Goal: Task Accomplishment & Management: Manage account settings

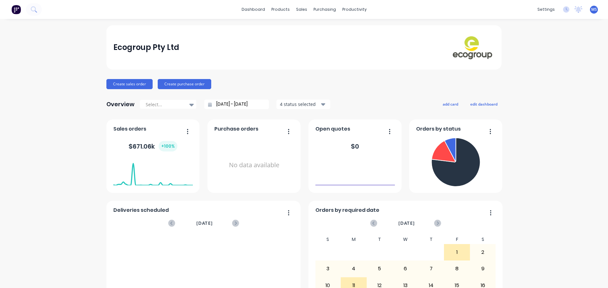
click at [22, 8] on button at bounding box center [15, 9] width 13 height 13
click at [31, 7] on icon at bounding box center [34, 9] width 6 height 6
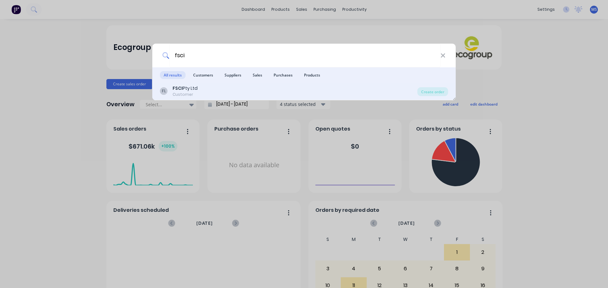
type input "fsci"
click at [396, 92] on div "FL FSCI Pty Ltd Customer" at bounding box center [288, 91] width 257 height 12
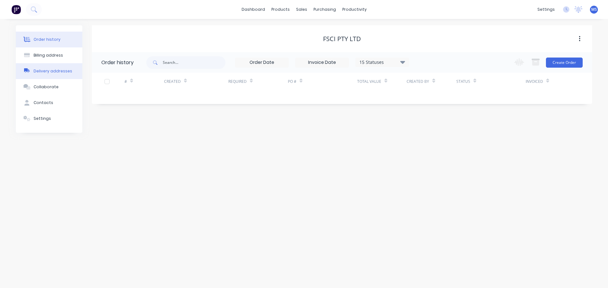
click at [56, 71] on div "Delivery addresses" at bounding box center [53, 71] width 39 height 6
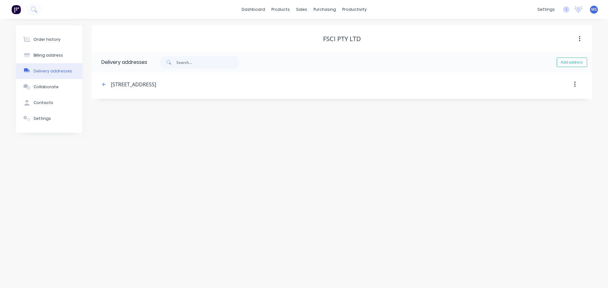
click at [148, 79] on div "[STREET_ADDRESS]" at bounding box center [283, 84] width 366 height 11
drag, startPoint x: 109, startPoint y: 85, endPoint x: 105, endPoint y: 85, distance: 3.2
click at [108, 85] on div "[STREET_ADDRESS]" at bounding box center [283, 84] width 366 height 11
click at [105, 85] on icon "button" at bounding box center [104, 84] width 4 height 4
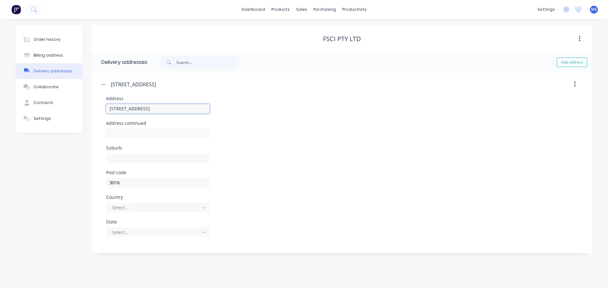
click at [191, 110] on input "[STREET_ADDRESS]" at bounding box center [158, 108] width 104 height 9
drag, startPoint x: 125, startPoint y: 105, endPoint x: 92, endPoint y: 101, distance: 33.1
click at [92, 101] on div "[STREET_ADDRESS][GEOGRAPHIC_DATA] [STREET_ADDRESS][GEOGRAPHIC_DATA] Address con…" at bounding box center [342, 161] width 500 height 179
paste input "Gate 3 Delivery [GEOGRAPHIC_DATA] entrance"
click at [163, 104] on input "Gate 3 Delivery [GEOGRAPHIC_DATA] entrance" at bounding box center [158, 108] width 104 height 9
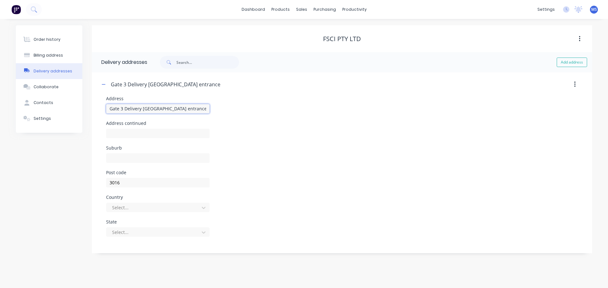
click at [163, 104] on input "Gate 3 Delivery [GEOGRAPHIC_DATA] entrance" at bounding box center [158, 108] width 104 height 9
paste input "[STREET_ADDRESS][PERSON_NAME]"
click at [107, 108] on input "[STREET_ADDRESS][PERSON_NAME]" at bounding box center [158, 108] width 104 height 9
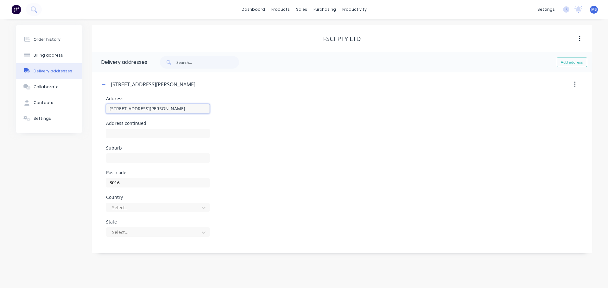
drag, startPoint x: 113, startPoint y: 108, endPoint x: 107, endPoint y: 109, distance: 6.7
click at [107, 109] on input "[STREET_ADDRESS][PERSON_NAME]" at bounding box center [158, 108] width 104 height 9
drag, startPoint x: 197, startPoint y: 109, endPoint x: 190, endPoint y: 109, distance: 6.6
click at [190, 109] on input "[STREET_ADDRESS][PERSON_NAME]" at bounding box center [158, 108] width 104 height 9
type input "[STREET_ADDRESS][PERSON_NAME]"
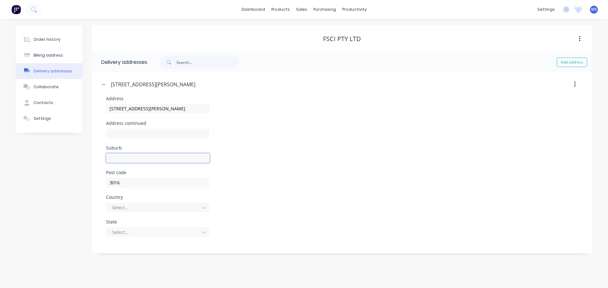
click at [162, 160] on input "text" at bounding box center [158, 158] width 104 height 9
paste input "3016"
type input "3016"
drag, startPoint x: 180, startPoint y: 109, endPoint x: 142, endPoint y: 110, distance: 38.9
click at [142, 110] on input "[STREET_ADDRESS][PERSON_NAME]" at bounding box center [158, 108] width 104 height 9
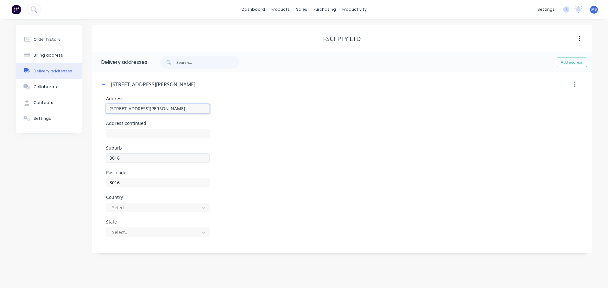
type input "[STREET_ADDRESS][PERSON_NAME]"
paste input "[GEOGRAPHIC_DATA]"
drag, startPoint x: 139, startPoint y: 161, endPoint x: 91, endPoint y: 153, distance: 48.2
click at [87, 155] on div "Order history Billing address Delivery addresses Collaborate Contacts Settings …" at bounding box center [304, 139] width 576 height 228
type input "[GEOGRAPHIC_DATA]"
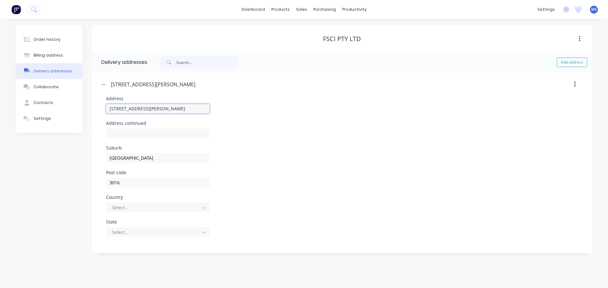
drag, startPoint x: 150, startPoint y: 109, endPoint x: 142, endPoint y: 109, distance: 7.9
click at [142, 109] on input "[STREET_ADDRESS][PERSON_NAME]" at bounding box center [158, 108] width 104 height 9
click at [145, 231] on div at bounding box center [153, 233] width 85 height 8
click at [149, 208] on div at bounding box center [153, 208] width 85 height 8
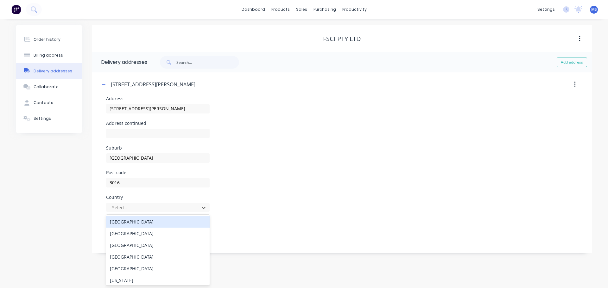
click at [148, 224] on div "[GEOGRAPHIC_DATA]" at bounding box center [158, 222] width 104 height 12
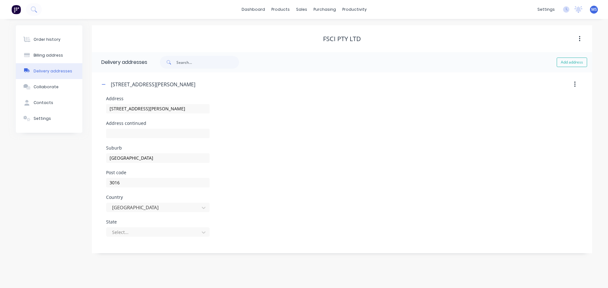
drag, startPoint x: 146, startPoint y: 235, endPoint x: 146, endPoint y: 239, distance: 4.4
click at [146, 235] on div at bounding box center [153, 233] width 85 height 8
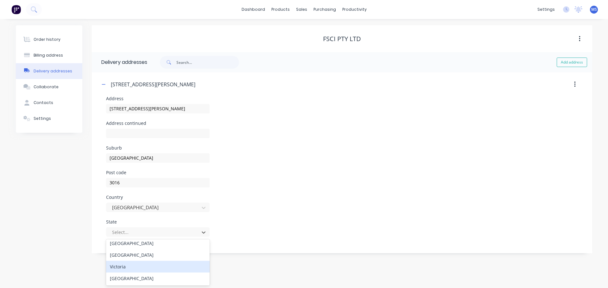
click at [138, 271] on div "Victoria" at bounding box center [158, 267] width 104 height 12
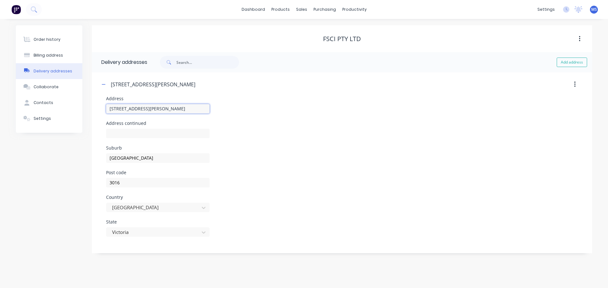
click at [153, 113] on input "[STREET_ADDRESS][PERSON_NAME]" at bounding box center [158, 108] width 104 height 9
type input "[STREET_ADDRESS][PERSON_NAME]"
click at [154, 116] on div "[STREET_ADDRESS][PERSON_NAME]" at bounding box center [158, 112] width 104 height 19
click at [162, 131] on input "text" at bounding box center [158, 133] width 104 height 9
click at [137, 134] on input "text" at bounding box center [158, 133] width 104 height 9
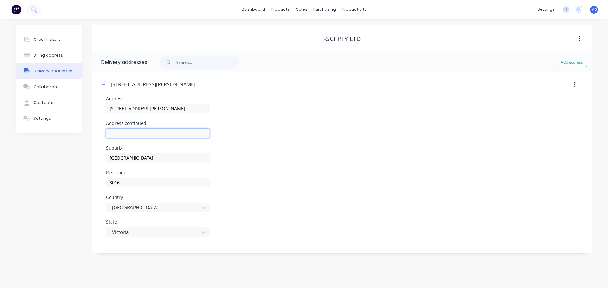
paste input "Gate 3 Delivery [GEOGRAPHIC_DATA] entrance"
type input "Gate 3 Delivery [GEOGRAPHIC_DATA] entrance"
click at [259, 137] on div "Address continued Gate 3 Delivery [GEOGRAPHIC_DATA] entrance" at bounding box center [342, 133] width 472 height 25
click at [109, 88] on div "[STREET_ADDRESS][PERSON_NAME] Delivery [GEOGRAPHIC_DATA], [GEOGRAPHIC_DATA]" at bounding box center [283, 84] width 366 height 11
click at [104, 86] on icon "button" at bounding box center [104, 84] width 4 height 4
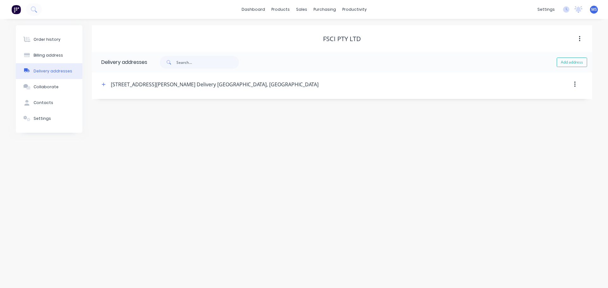
click at [16, 9] on img at bounding box center [15, 9] width 9 height 9
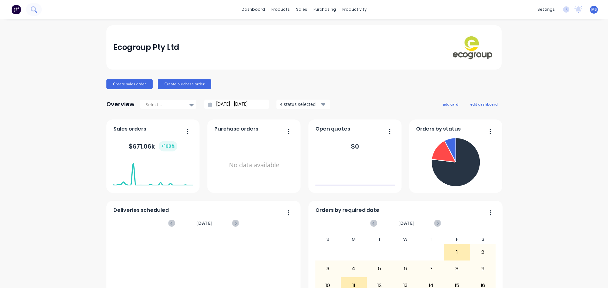
click at [38, 11] on button at bounding box center [34, 9] width 16 height 13
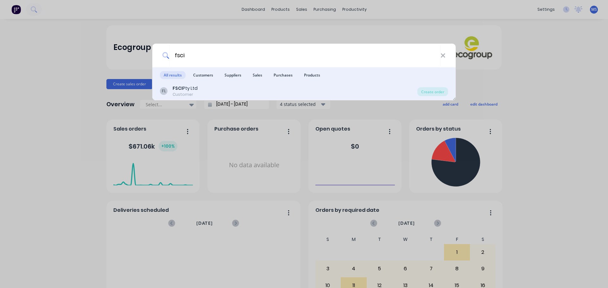
type input "fsci"
click at [203, 88] on div "FL FSCI Pty Ltd Customer" at bounding box center [288, 91] width 257 height 12
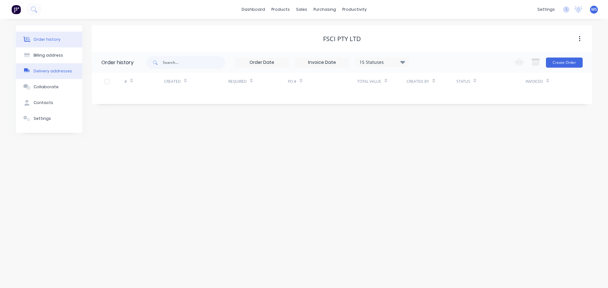
click at [50, 67] on button "Delivery addresses" at bounding box center [49, 71] width 66 height 16
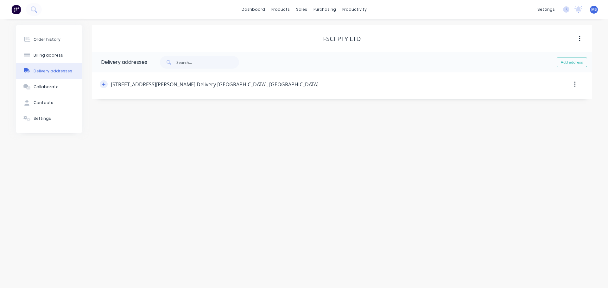
click at [101, 88] on button "button" at bounding box center [104, 84] width 8 height 8
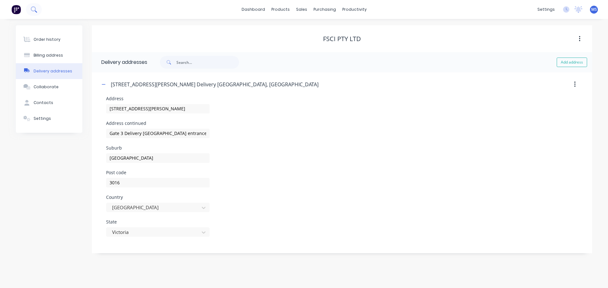
drag, startPoint x: 26, startPoint y: 9, endPoint x: 29, endPoint y: 9, distance: 3.8
click at [26, 9] on div at bounding box center [21, 9] width 42 height 13
click at [32, 9] on icon at bounding box center [34, 9] width 6 height 6
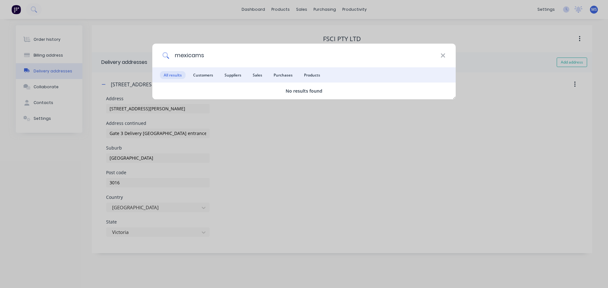
click at [185, 51] on input "mexicams" at bounding box center [304, 56] width 271 height 24
click at [212, 60] on input "mexicams" at bounding box center [304, 56] width 271 height 24
drag, startPoint x: 212, startPoint y: 60, endPoint x: 152, endPoint y: 56, distance: 60.3
click at [152, 56] on div "mexicam All results Customers Suppliers Sales Purchases Products No results fou…" at bounding box center [304, 144] width 608 height 288
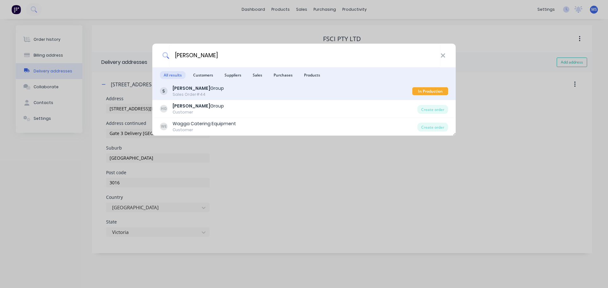
type input "[PERSON_NAME]"
click at [225, 93] on div "[PERSON_NAME] Group Sales Order #44" at bounding box center [286, 91] width 252 height 12
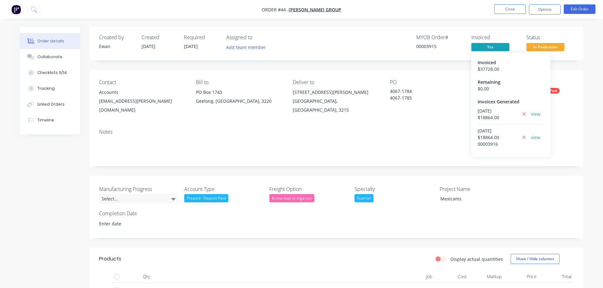
click at [491, 138] on div "$ 18864.00" at bounding box center [498, 137] width 40 height 7
click at [488, 48] on span "Yes" at bounding box center [490, 47] width 38 height 8
click at [534, 138] on link "view" at bounding box center [535, 137] width 9 height 7
